Goal: Information Seeking & Learning: Check status

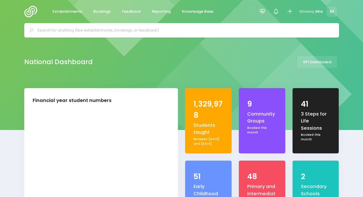
select select "5"
click at [163, 8] on link "Reporting" at bounding box center [161, 11] width 28 height 11
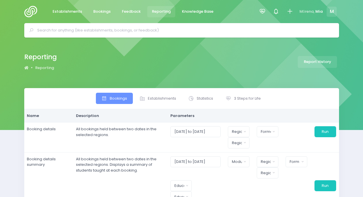
select select
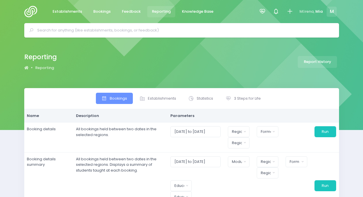
select select
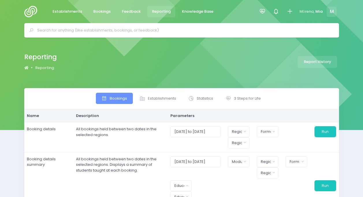
select select
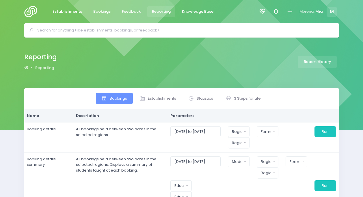
select select
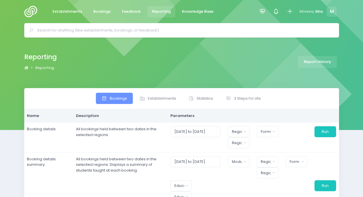
select select
click at [261, 9] on icon at bounding box center [262, 11] width 7 height 7
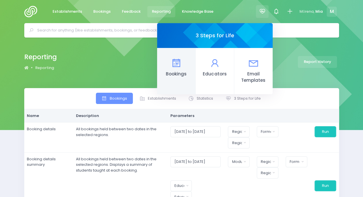
click at [178, 68] on icon at bounding box center [176, 63] width 11 height 11
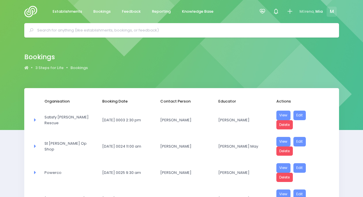
select select "20"
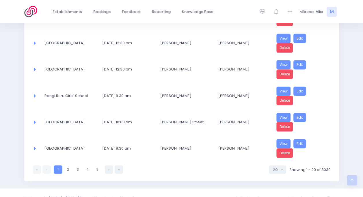
scroll to position [474, 0]
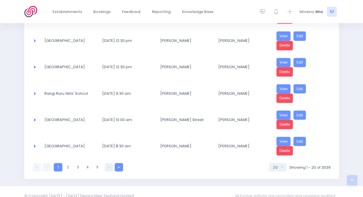
click at [117, 163] on link at bounding box center [119, 167] width 8 height 8
select select "20"
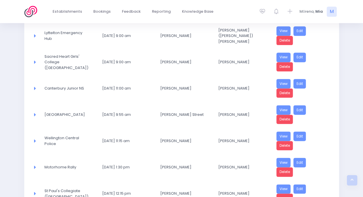
scroll to position [448, 0]
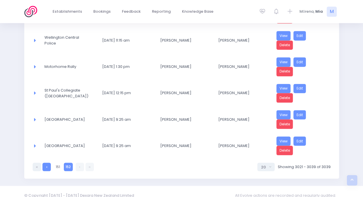
click at [43, 163] on link at bounding box center [47, 167] width 8 height 8
select select "20"
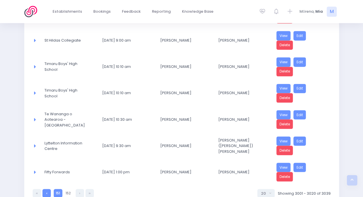
click at [49, 189] on link at bounding box center [47, 193] width 8 height 8
select select "20"
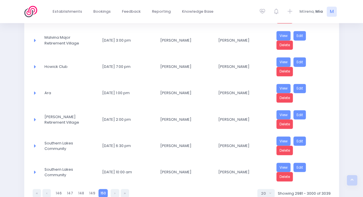
click at [49, 189] on link at bounding box center [47, 193] width 8 height 8
select select "20"
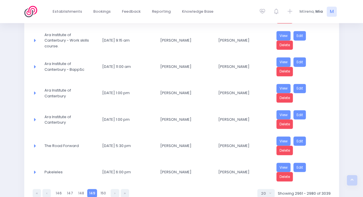
click at [49, 189] on link at bounding box center [47, 193] width 8 height 8
select select "20"
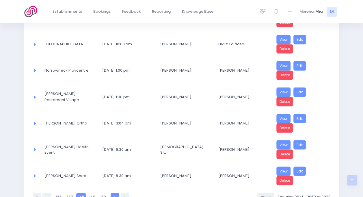
click at [111, 193] on link at bounding box center [115, 197] width 8 height 8
select select "20"
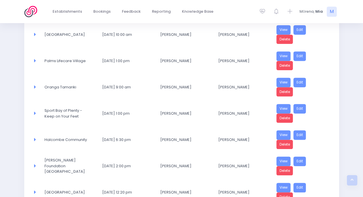
scroll to position [112, 0]
click at [289, 88] on link "Delete" at bounding box center [285, 92] width 17 height 10
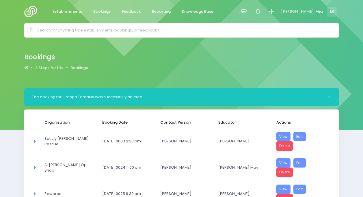
select select "20"
click at [158, 8] on link "Reporting" at bounding box center [161, 11] width 28 height 11
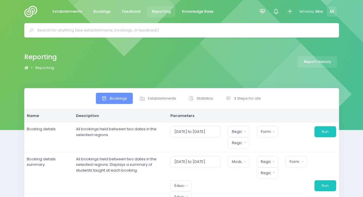
select select
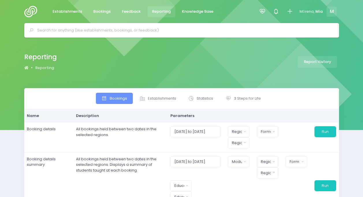
select select
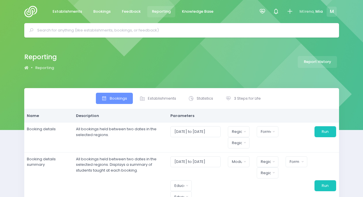
select select
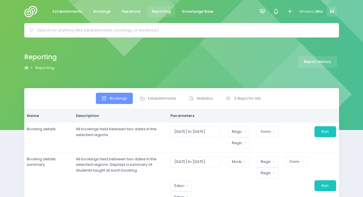
select select
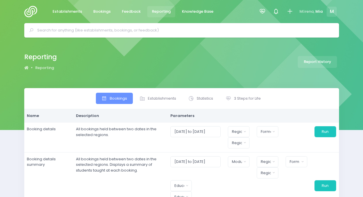
select select
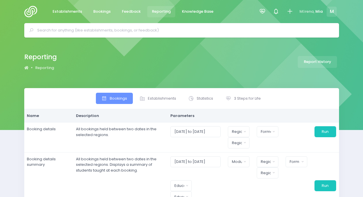
select select
click at [245, 102] on link "3 Steps for Life" at bounding box center [243, 98] width 47 height 11
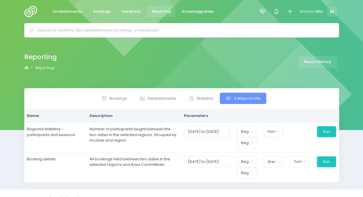
scroll to position [10, 0]
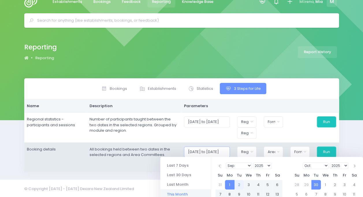
click at [221, 149] on input "01/09/2025 to 30/09/2025" at bounding box center [207, 152] width 46 height 11
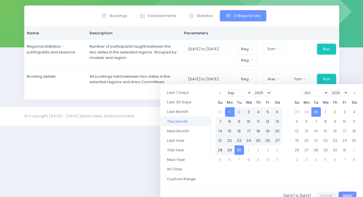
click at [176, 123] on li "This Month" at bounding box center [185, 122] width 51 height 10
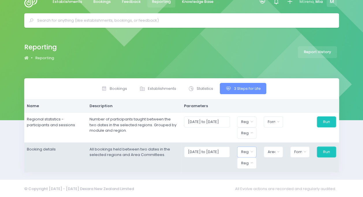
click at [249, 153] on div "Region" at bounding box center [245, 152] width 8 height 6
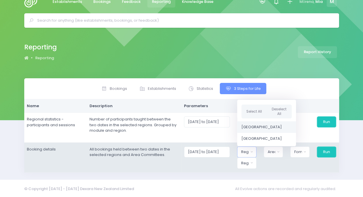
click at [254, 127] on span "[GEOGRAPHIC_DATA]" at bounding box center [262, 127] width 40 height 6
select select "Northern"
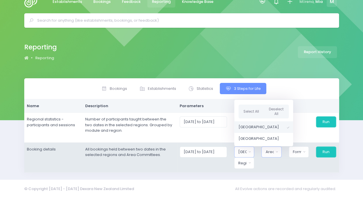
click at [274, 150] on div "Area Committee" at bounding box center [270, 152] width 8 height 6
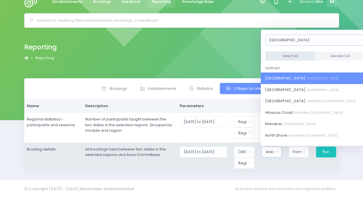
type input "auckland"
click at [288, 52] on button "Select All" at bounding box center [290, 56] width 50 height 10
select select "[GEOGRAPHIC_DATA]"
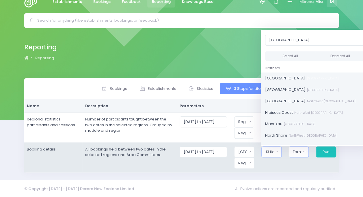
click at [300, 151] on div "Format" at bounding box center [297, 152] width 8 height 6
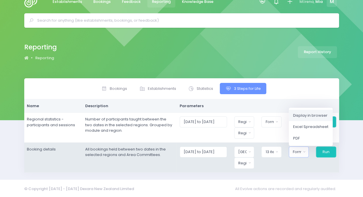
click at [301, 112] on span "Display in browser" at bounding box center [310, 115] width 34 height 6
select select "web"
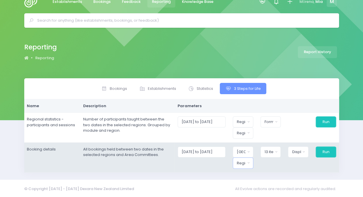
click at [241, 165] on button "Region" at bounding box center [243, 163] width 21 height 11
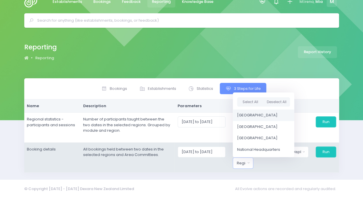
click at [248, 115] on span "[GEOGRAPHIC_DATA]" at bounding box center [257, 115] width 40 height 6
select select "Northern"
click at [328, 151] on button "Run" at bounding box center [326, 152] width 21 height 11
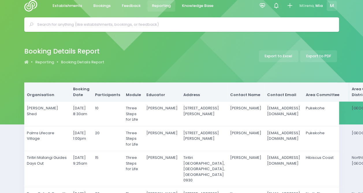
scroll to position [4, 0]
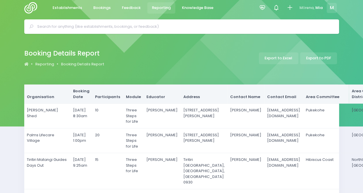
click at [158, 7] on span "Reporting" at bounding box center [161, 8] width 19 height 6
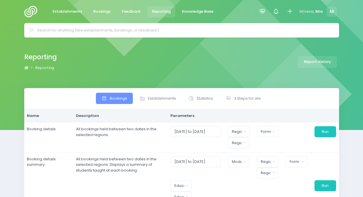
select select
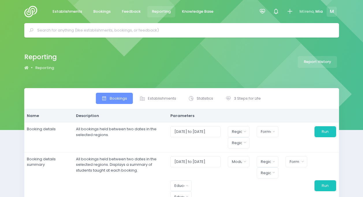
select select
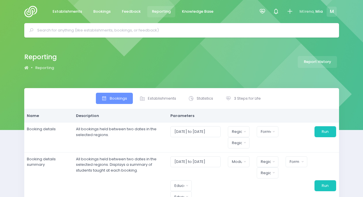
select select
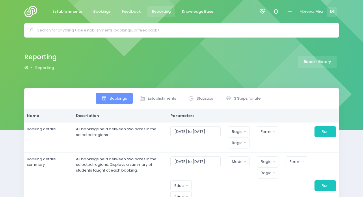
select select
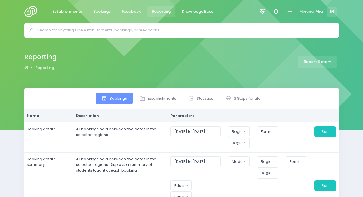
select select
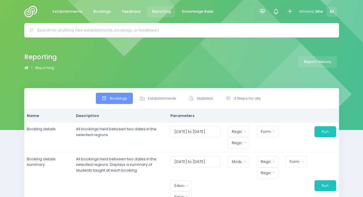
select select
click at [240, 94] on link "3 Steps for Life" at bounding box center [243, 98] width 47 height 11
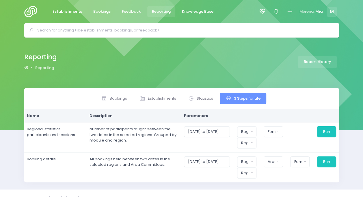
scroll to position [10, 0]
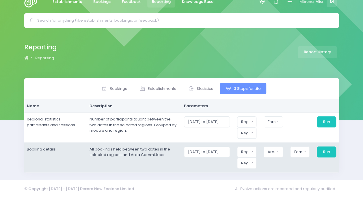
click at [234, 147] on div "01/09/2025 to 30/09/2025" at bounding box center [206, 158] width 53 height 22
click at [224, 149] on input "01/09/2025 to 30/09/2025" at bounding box center [207, 152] width 46 height 11
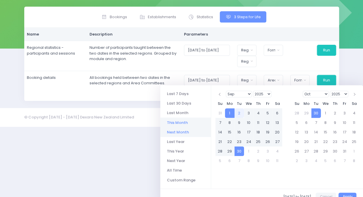
click at [180, 133] on li "Next Month" at bounding box center [185, 133] width 51 height 10
type input "01/10/2025 to 31/10/2025"
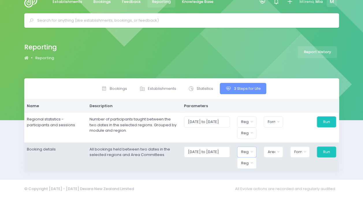
click at [248, 152] on div "Region" at bounding box center [245, 152] width 8 height 6
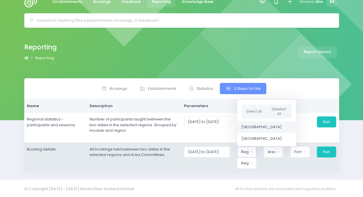
click at [254, 127] on span "[GEOGRAPHIC_DATA]" at bounding box center [262, 127] width 40 height 6
select select "Northern"
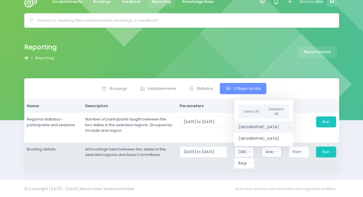
click at [273, 149] on div "Area Committee" at bounding box center [270, 152] width 8 height 6
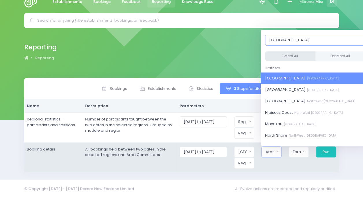
type input "auckland"
click at [296, 54] on button "Select All" at bounding box center [290, 56] width 50 height 10
select select "[GEOGRAPHIC_DATA]"
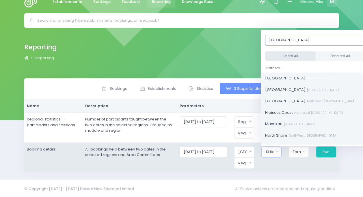
scroll to position [12, 0]
click at [298, 149] on div "Format" at bounding box center [297, 152] width 8 height 6
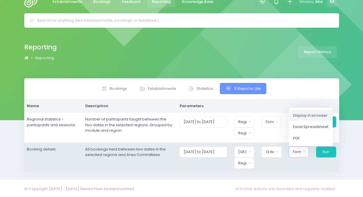
click at [301, 117] on span "Display in browser" at bounding box center [310, 115] width 34 height 6
select select "web"
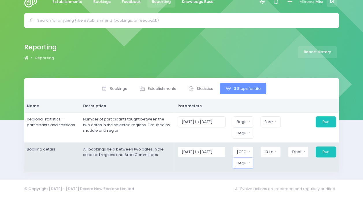
click at [237, 160] on button "Region" at bounding box center [243, 163] width 21 height 11
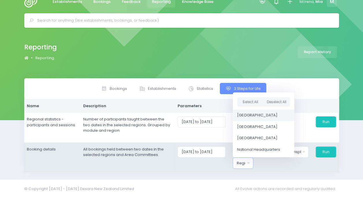
click at [249, 113] on span "[GEOGRAPHIC_DATA]" at bounding box center [257, 115] width 40 height 6
select select "Northern"
click at [329, 147] on button "Run" at bounding box center [326, 152] width 21 height 11
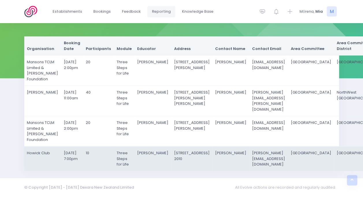
scroll to position [117, 0]
